Goal: Book appointment/travel/reservation

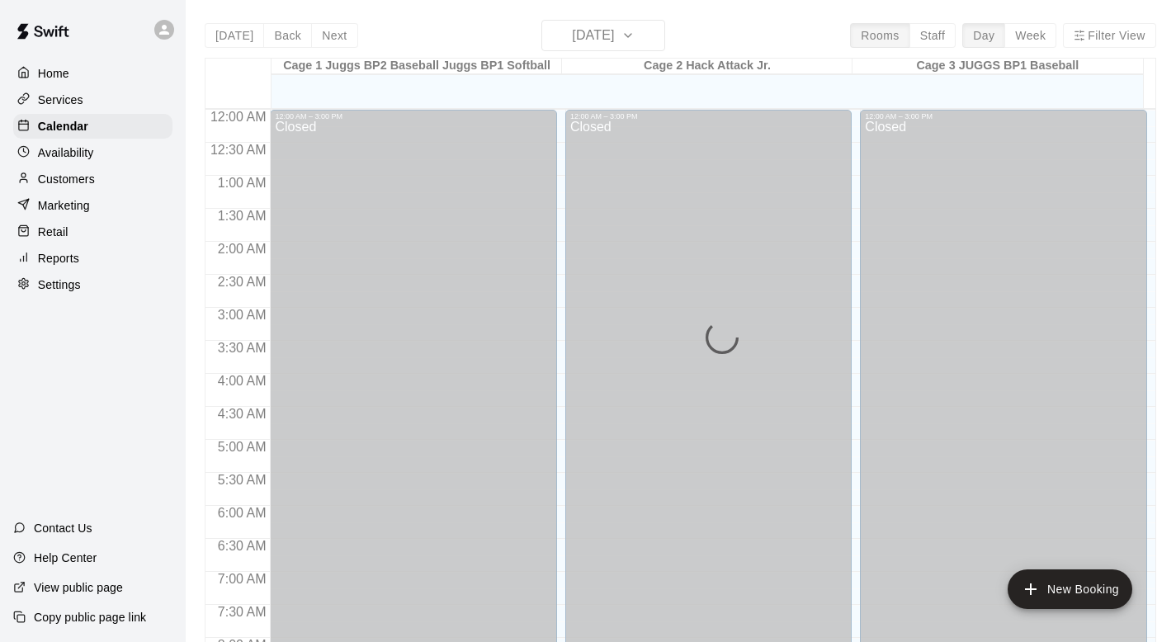
scroll to position [940, 0]
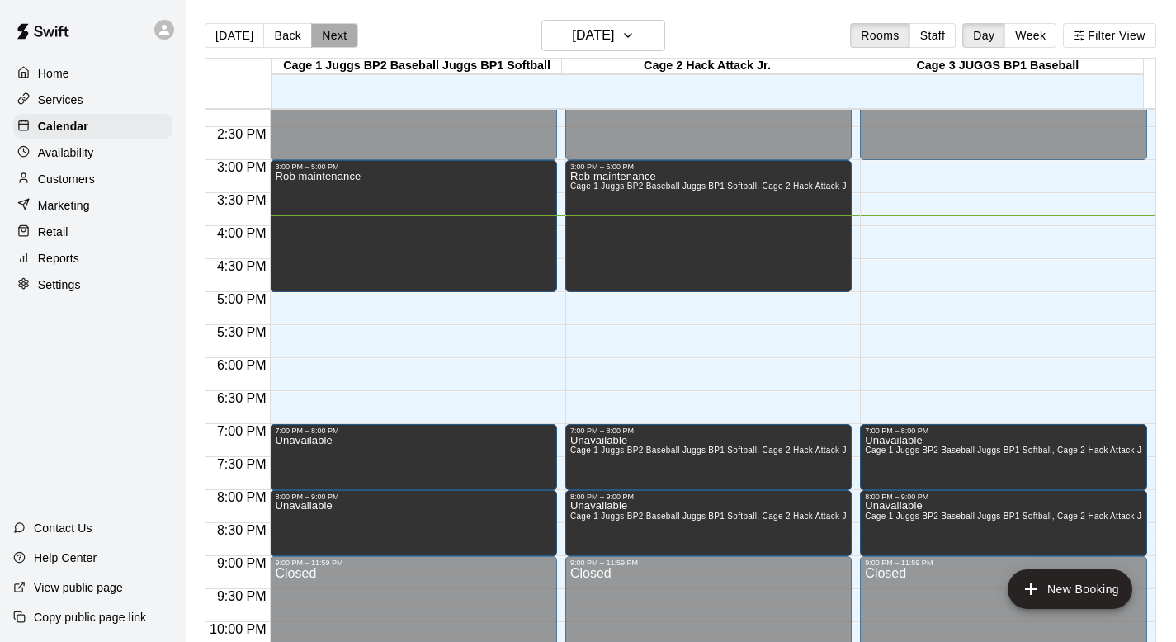
click at [331, 31] on button "Next" at bounding box center [334, 35] width 46 height 25
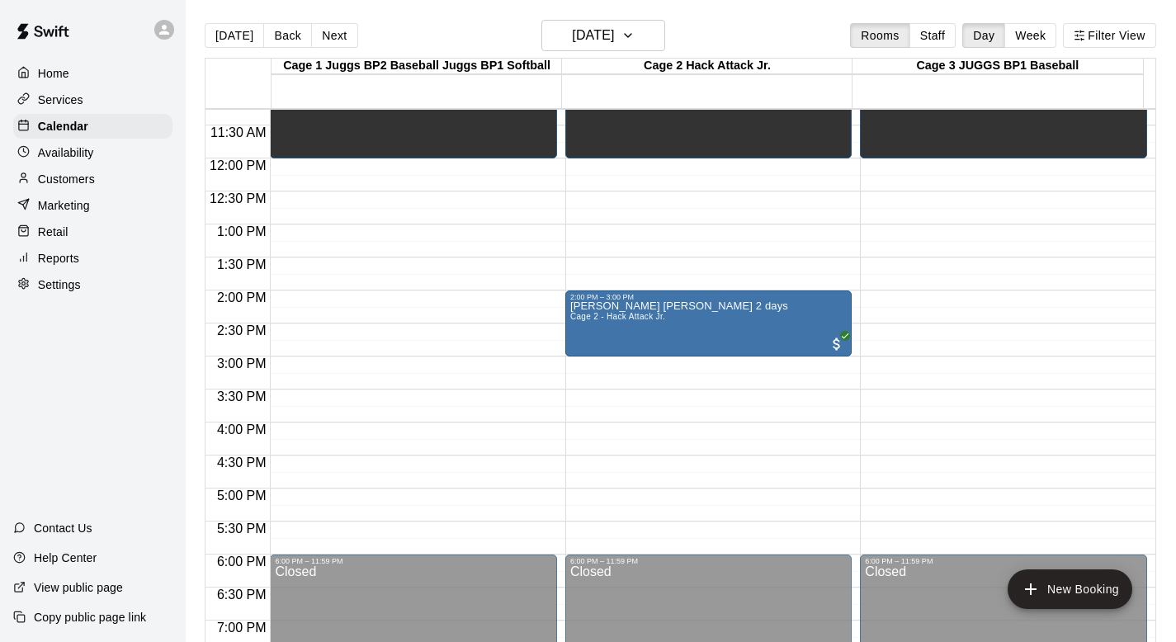
scroll to position [841, 0]
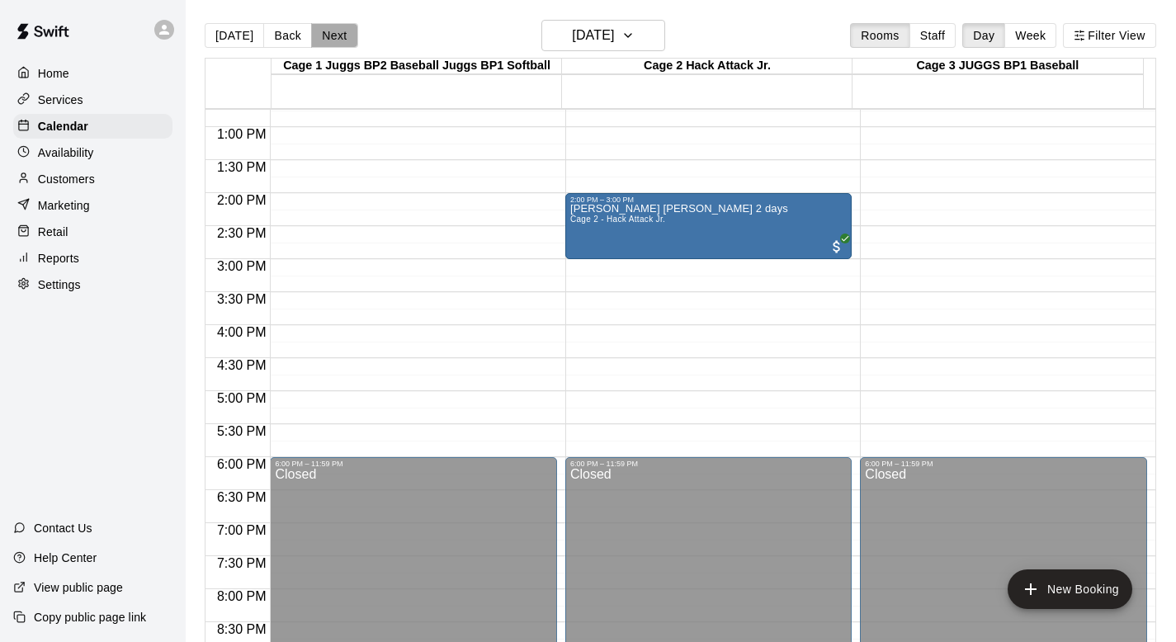
click at [334, 31] on button "Next" at bounding box center [334, 35] width 46 height 25
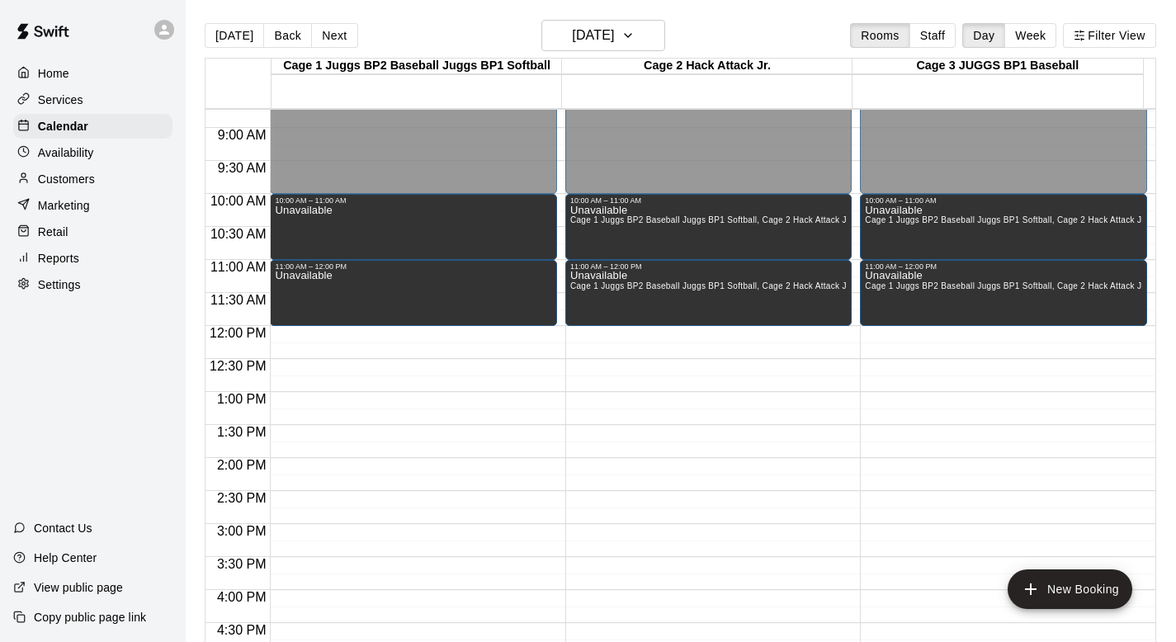
scroll to position [399, 0]
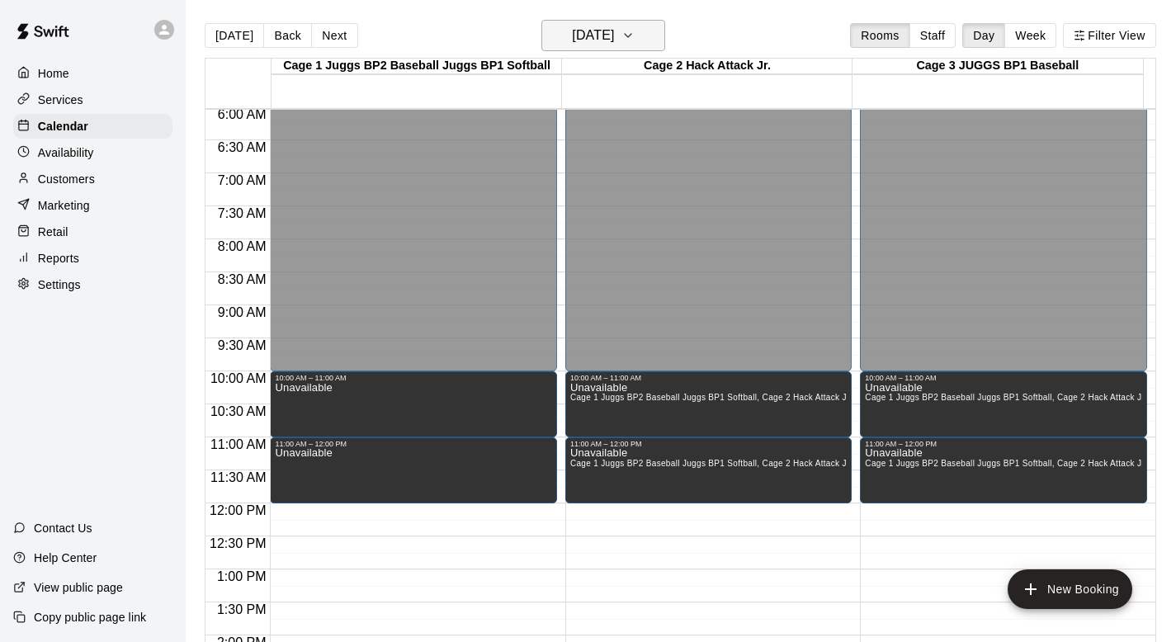
click at [577, 39] on button "[DATE]" at bounding box center [604, 35] width 124 height 31
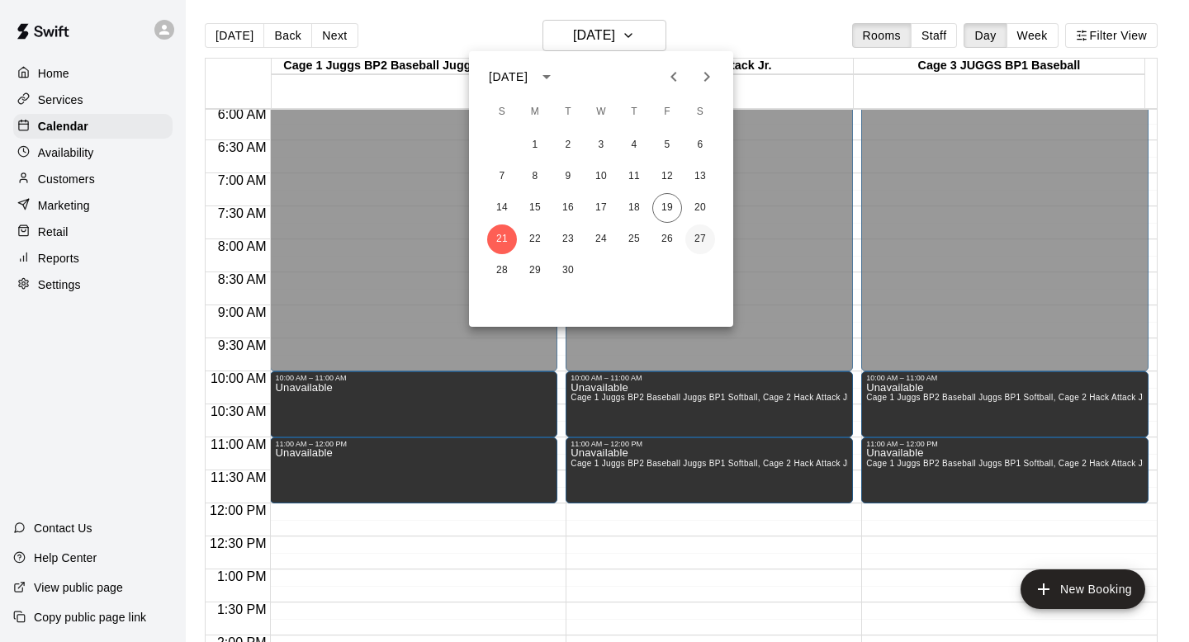
click at [577, 233] on button "27" at bounding box center [700, 240] width 30 height 30
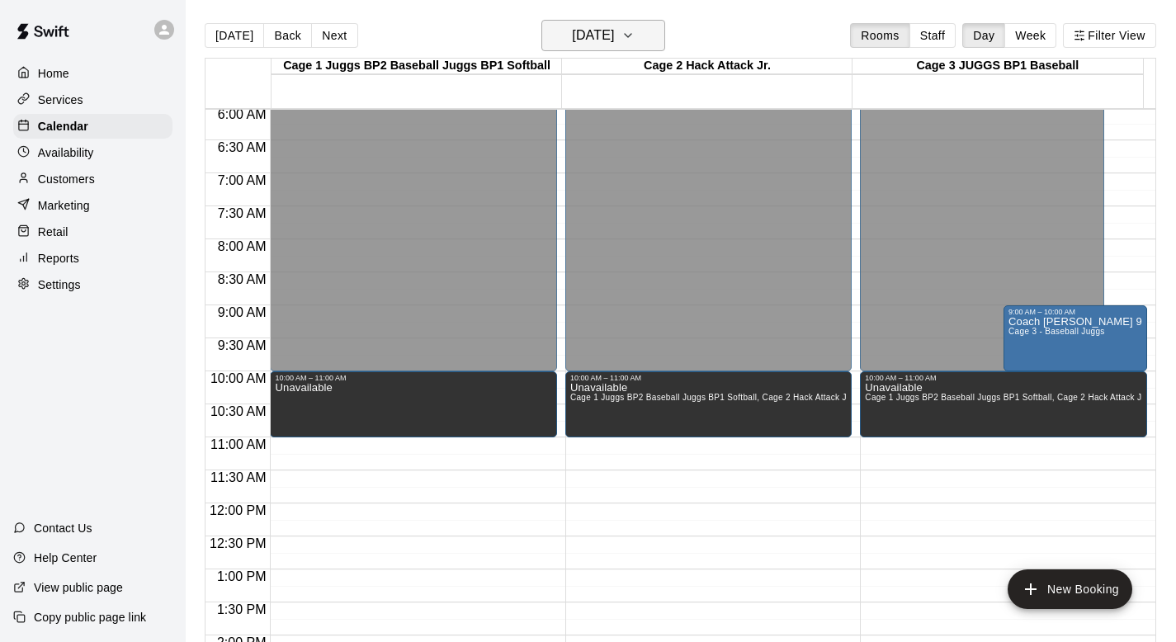
click at [577, 33] on icon "button" at bounding box center [628, 36] width 13 height 20
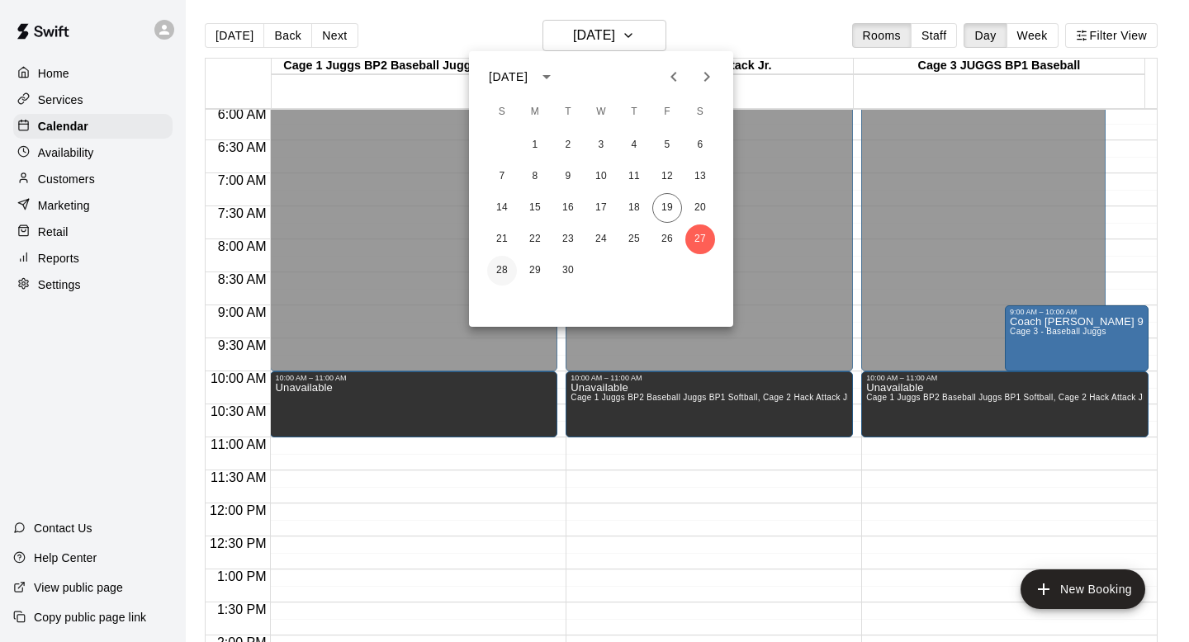
click at [504, 265] on button "28" at bounding box center [502, 271] width 30 height 30
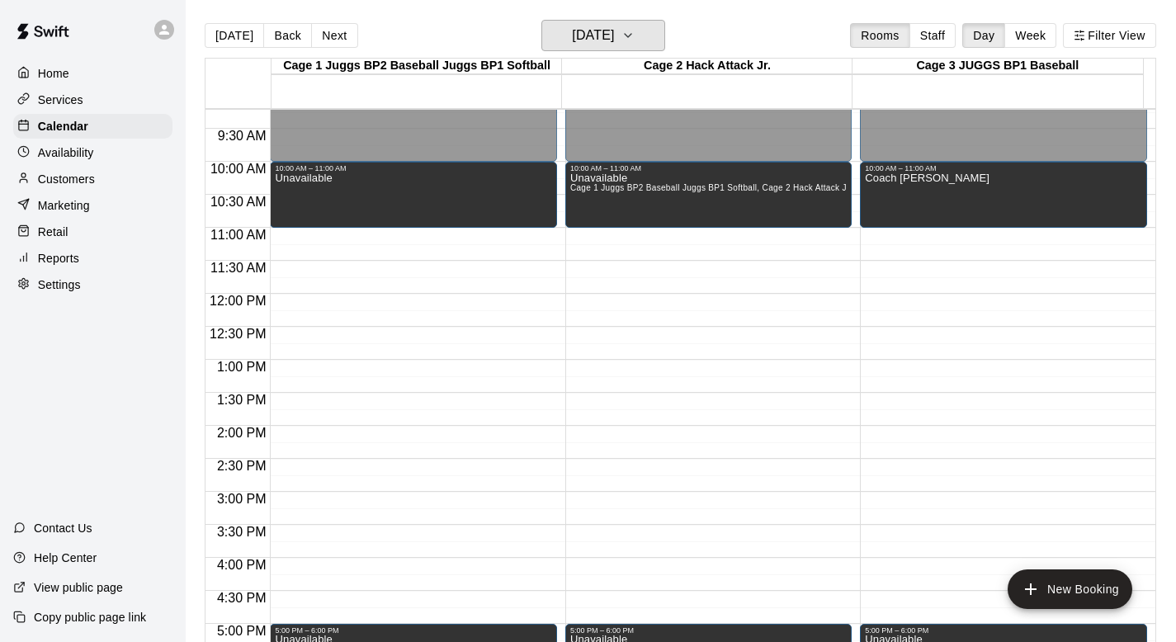
scroll to position [551, 0]
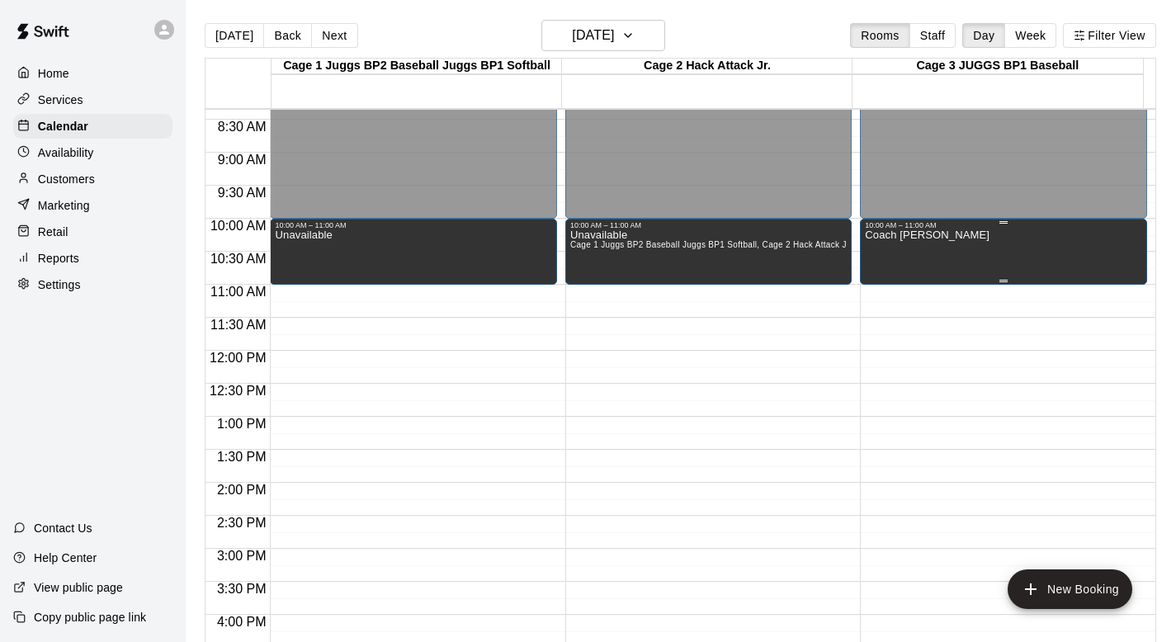
click at [577, 258] on div "Coach [PERSON_NAME]" at bounding box center [927, 550] width 125 height 642
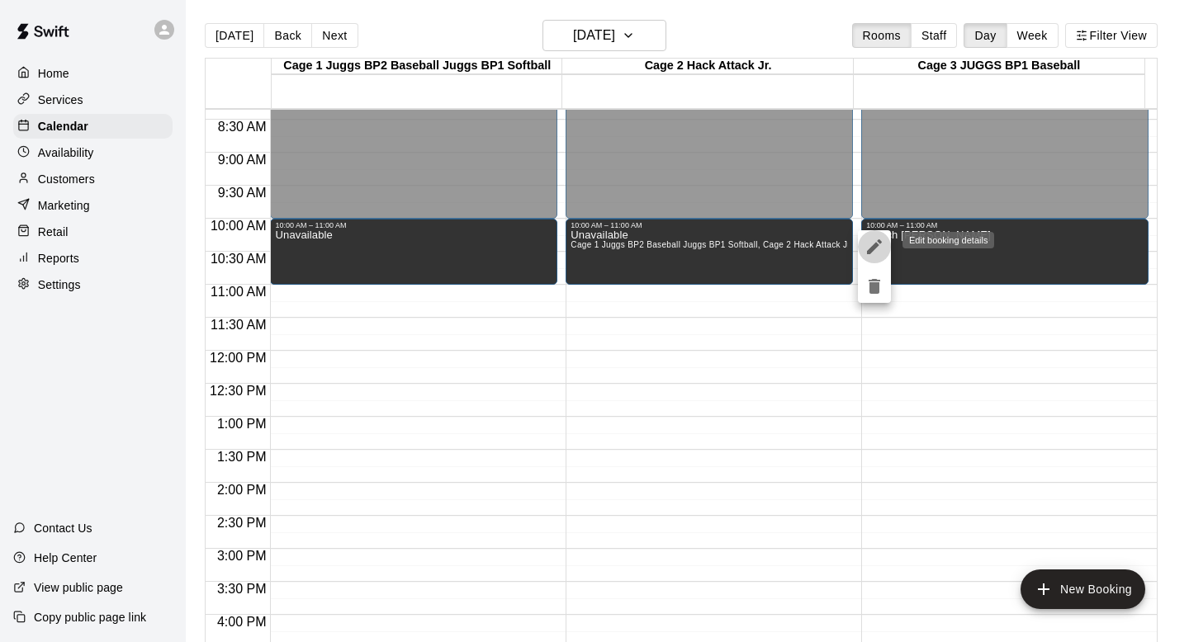
click at [577, 239] on icon "edit" at bounding box center [874, 247] width 20 height 20
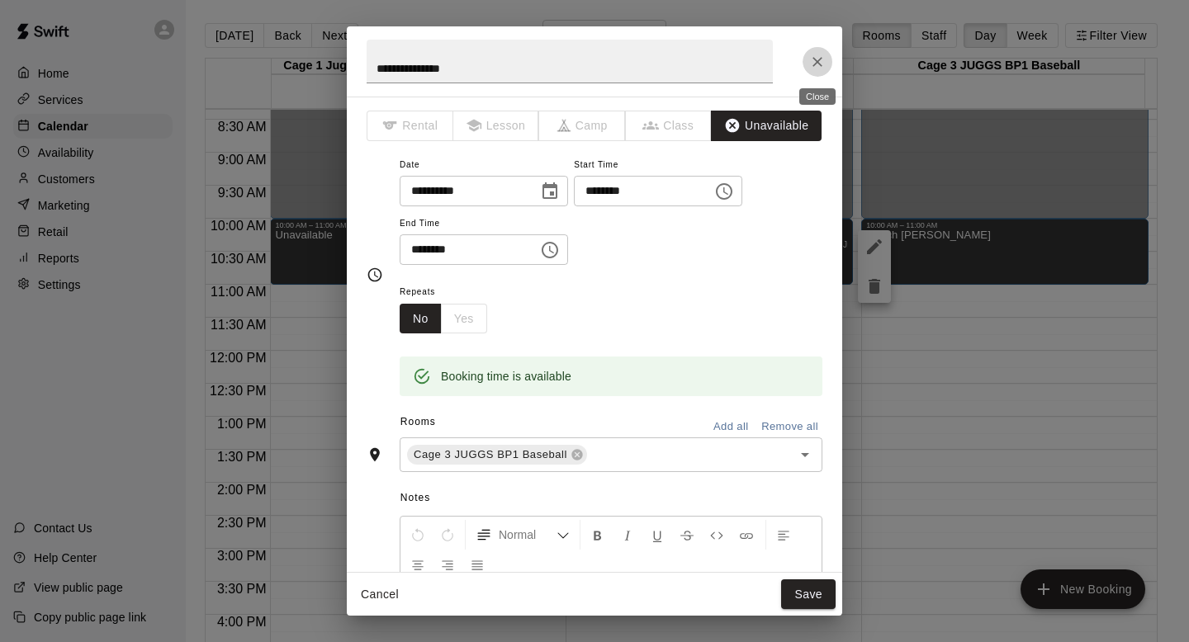
click at [577, 59] on icon "Close" at bounding box center [817, 62] width 10 height 10
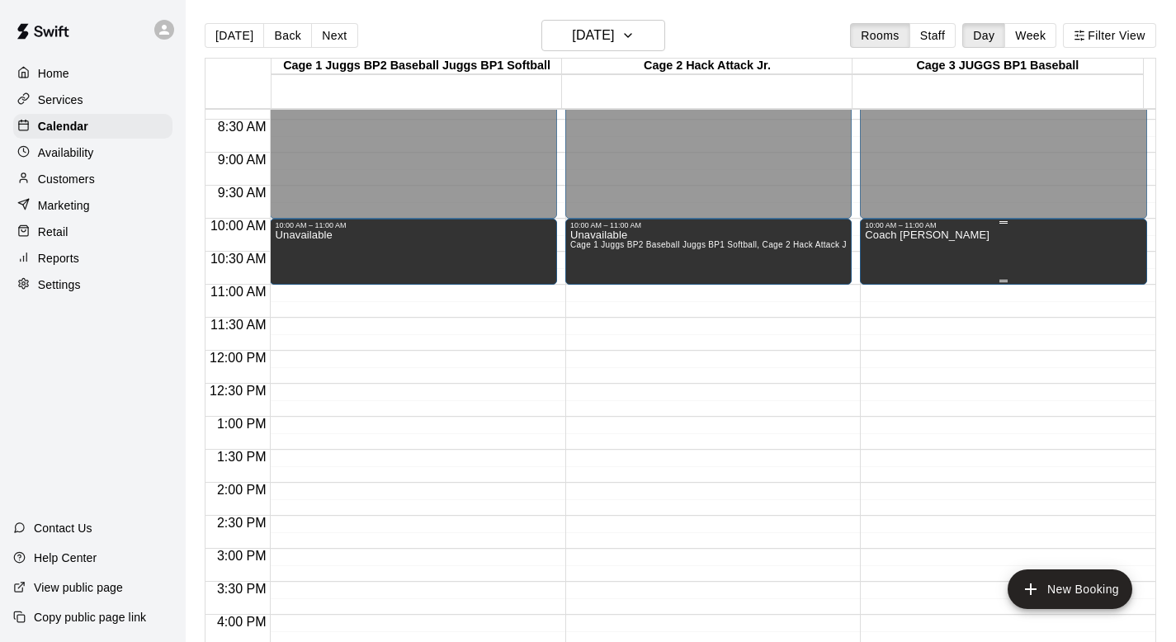
click at [577, 248] on div "Coach [PERSON_NAME]" at bounding box center [927, 550] width 125 height 642
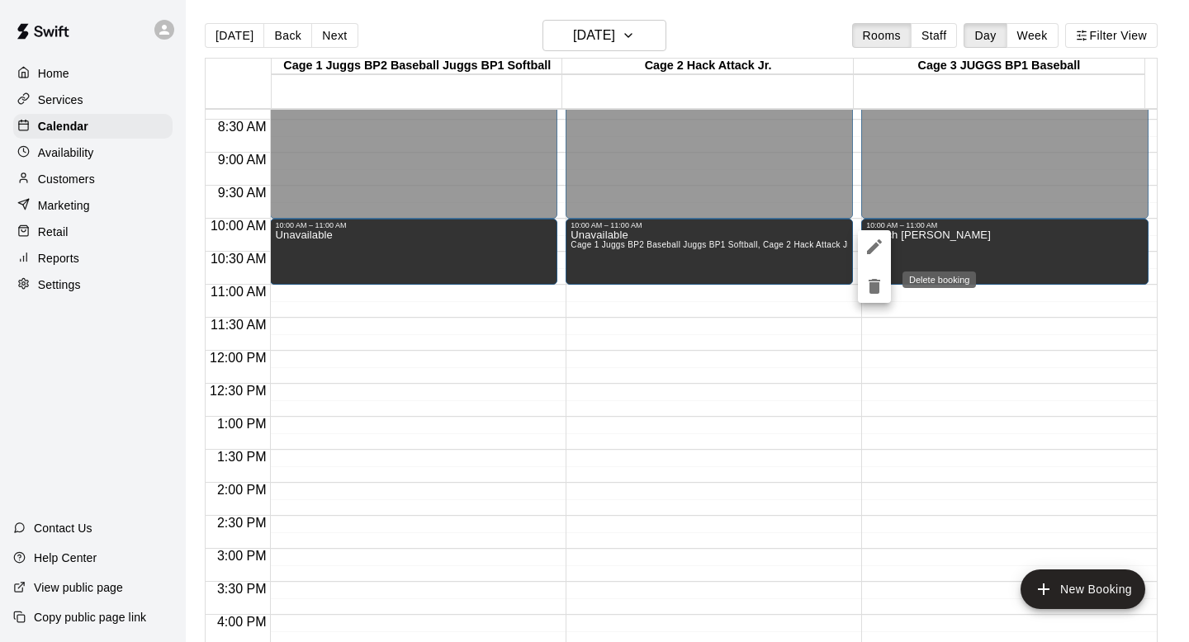
click at [577, 285] on icon "delete" at bounding box center [874, 286] width 12 height 15
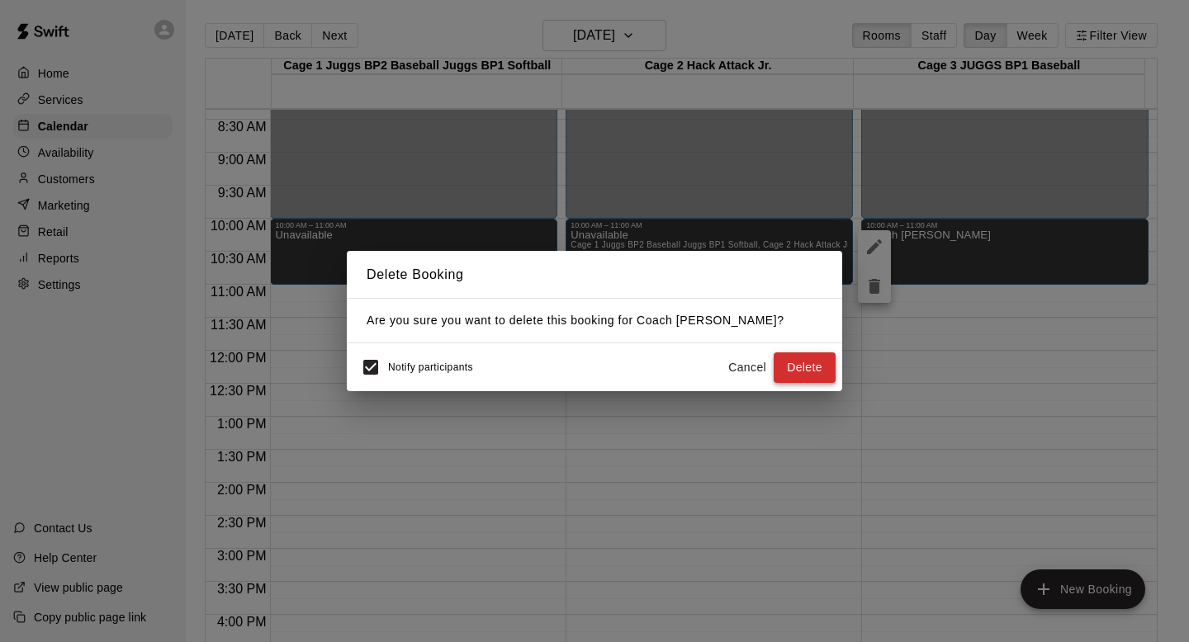
click at [577, 366] on button "Delete" at bounding box center [805, 368] width 62 height 31
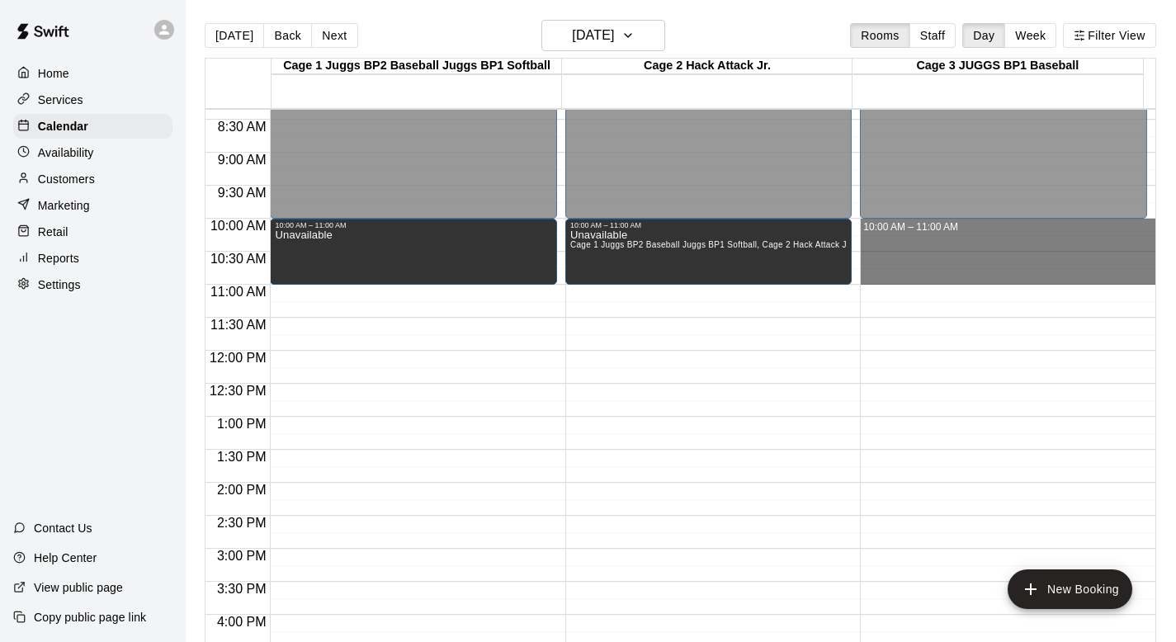
drag, startPoint x: 868, startPoint y: 223, endPoint x: 867, endPoint y: 265, distance: 42.1
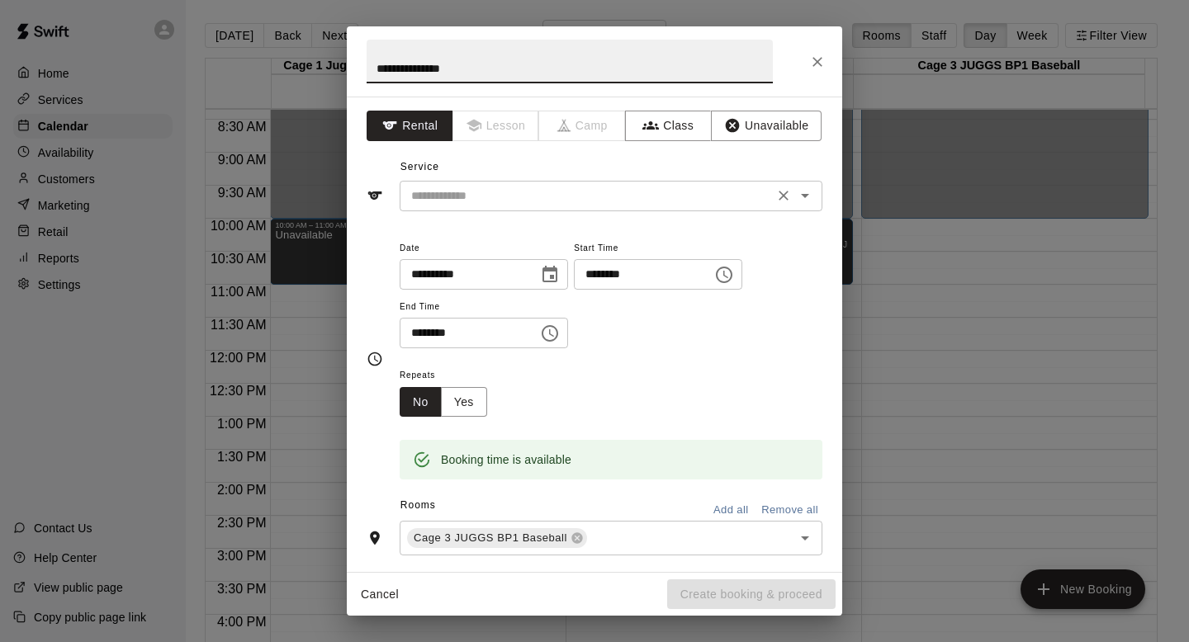
click at [577, 196] on icon "Open" at bounding box center [805, 196] width 20 height 20
type input "**********"
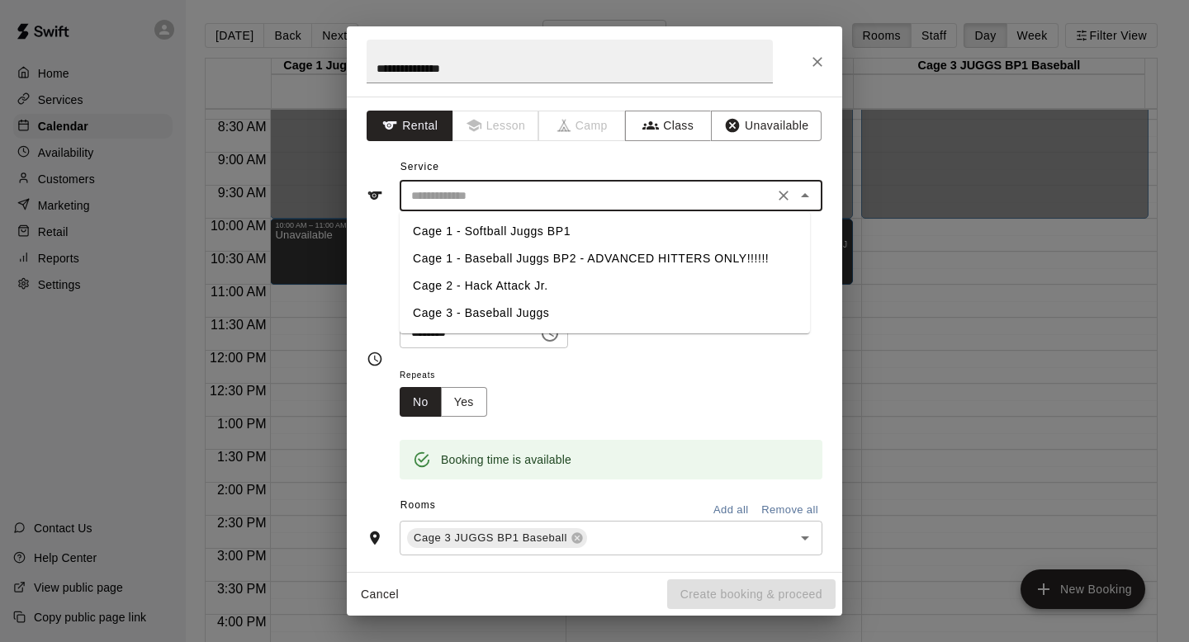
click at [495, 309] on li "Cage 3 - Baseball Juggs" at bounding box center [605, 313] width 410 height 27
type input "**********"
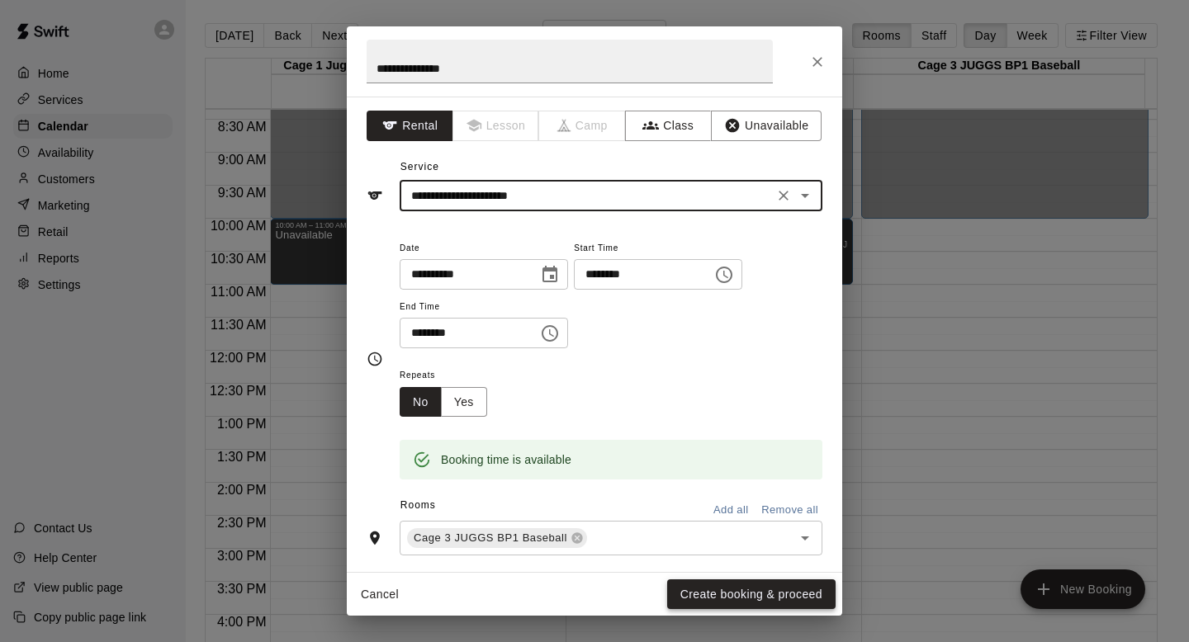
click at [577, 572] on button "Create booking & proceed" at bounding box center [751, 595] width 168 height 31
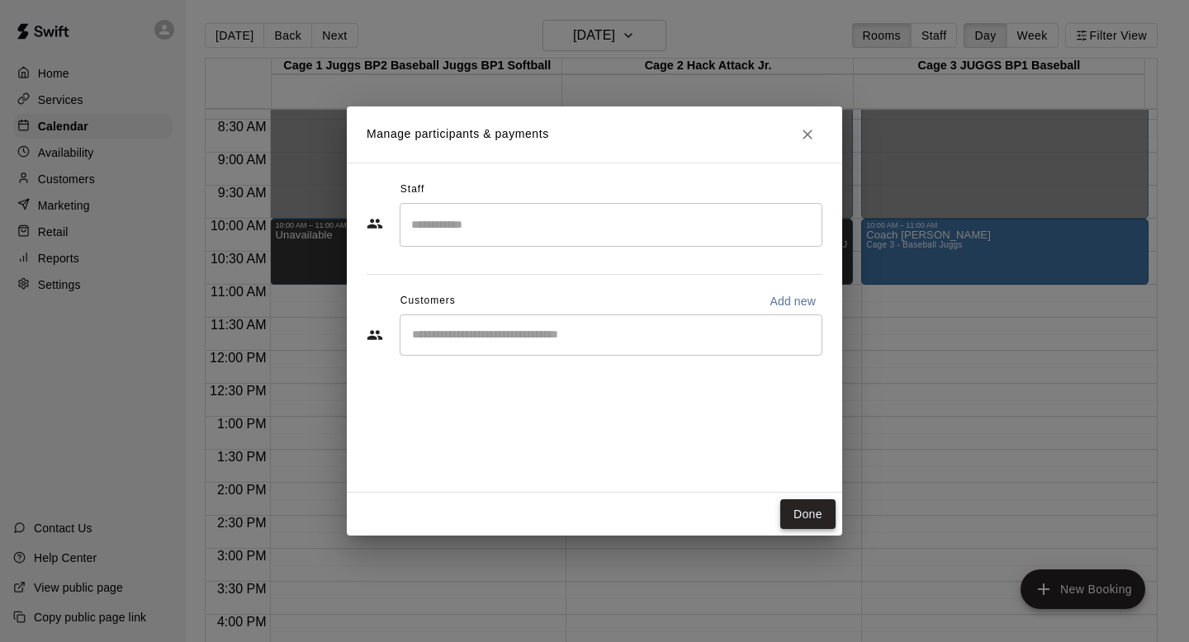
click at [577, 509] on button "Done" at bounding box center [807, 514] width 55 height 31
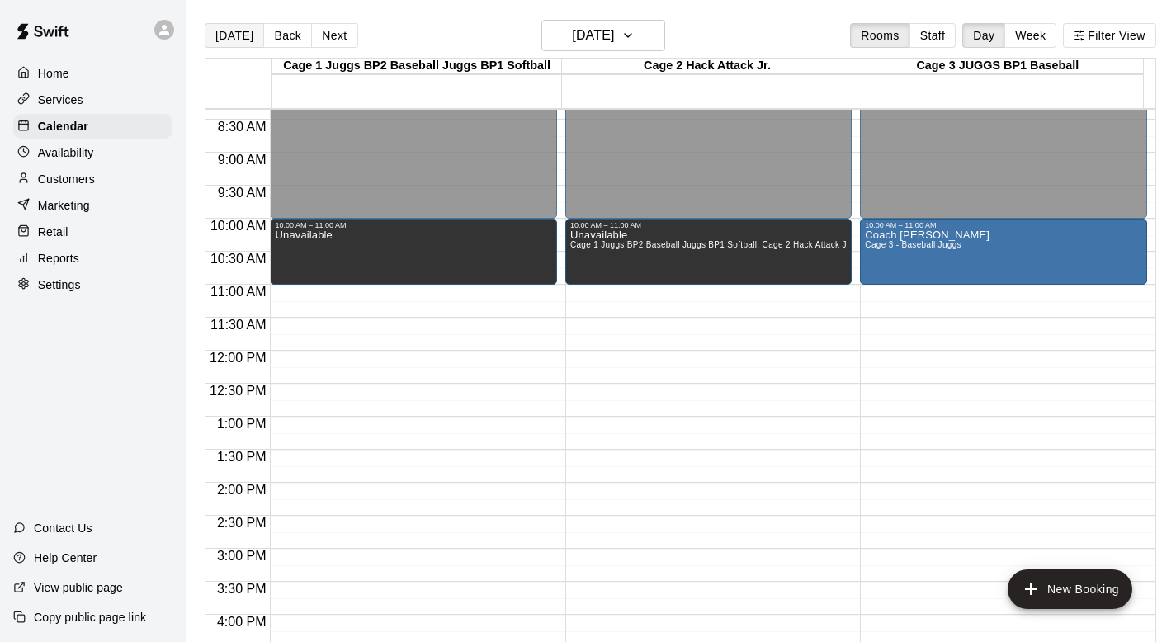
click at [238, 35] on button "[DATE]" at bounding box center [234, 35] width 59 height 25
